Goal: Information Seeking & Learning: Learn about a topic

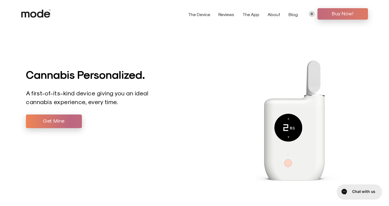
click at [336, 13] on span "Buy Now!" at bounding box center [342, 13] width 42 height 8
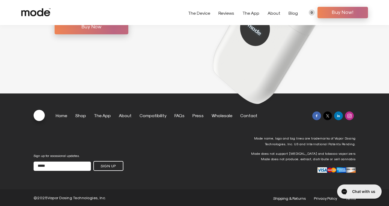
scroll to position [1859, 0]
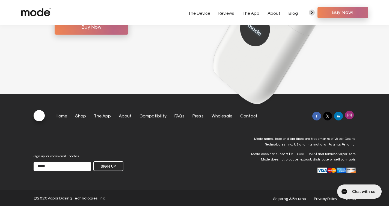
click at [349, 118] on div at bounding box center [349, 115] width 9 height 9
click at [326, 116] on img at bounding box center [327, 115] width 4 height 4
click at [336, 115] on div at bounding box center [338, 115] width 9 height 9
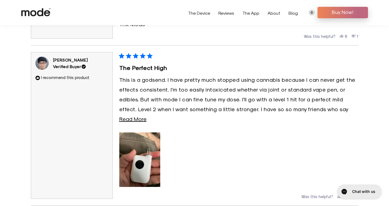
scroll to position [914, 0]
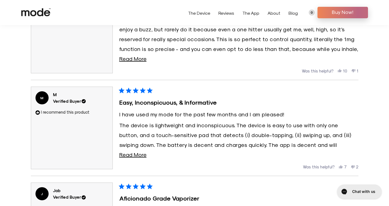
click at [254, 14] on link "The App" at bounding box center [250, 12] width 17 height 5
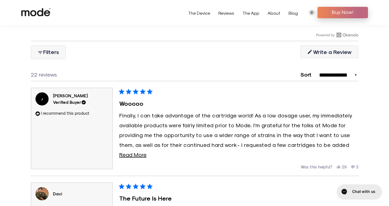
scroll to position [487, 0]
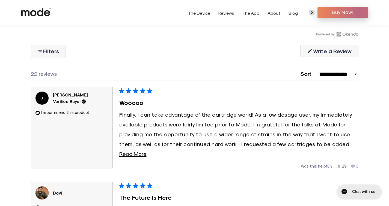
click at [326, 77] on div "**********" at bounding box center [329, 73] width 58 height 9
select select "*********"
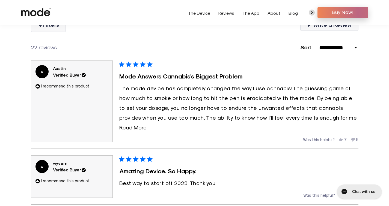
scroll to position [513, 0]
click at [127, 124] on span "Read More" at bounding box center [132, 127] width 27 height 7
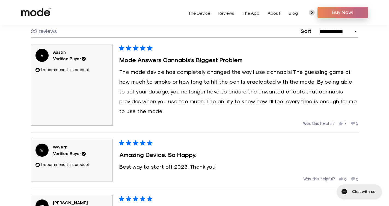
scroll to position [531, 0]
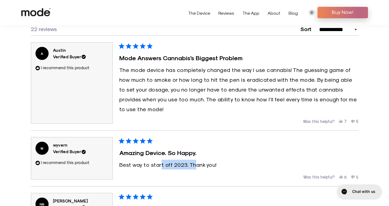
drag, startPoint x: 161, startPoint y: 166, endPoint x: 193, endPoint y: 168, distance: 32.8
click at [193, 168] on p "Best way to start off 2023. Thank you!" at bounding box center [238, 165] width 239 height 10
click at [264, 86] on p "The mode device has completely changed the way I use cannabis! The guessing gam…" at bounding box center [238, 89] width 239 height 49
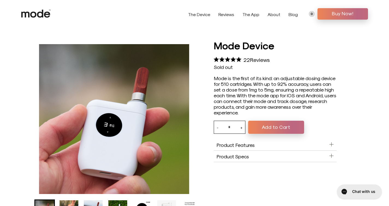
scroll to position [0, 0]
click at [204, 14] on link "The Device" at bounding box center [199, 14] width 22 height 5
click at [229, 13] on link "Reviews" at bounding box center [226, 14] width 16 height 5
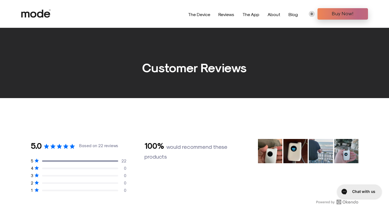
click at [275, 14] on link "About" at bounding box center [273, 14] width 13 height 5
